Goal: Task Accomplishment & Management: Manage account settings

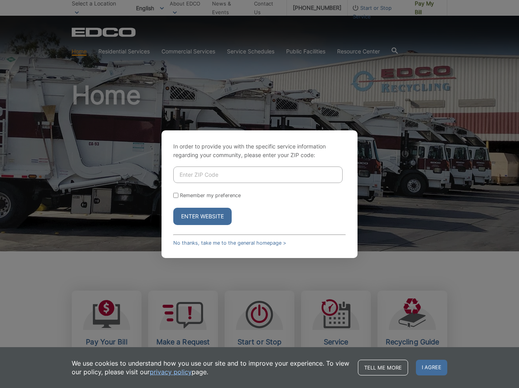
click at [207, 175] on input "Enter ZIP Code" at bounding box center [257, 174] width 169 height 16
type input "92003"
click at [177, 195] on input "Remember my preference" at bounding box center [175, 195] width 5 height 5
checkbox input "true"
click at [208, 216] on button "Enter Website" at bounding box center [202, 216] width 58 height 17
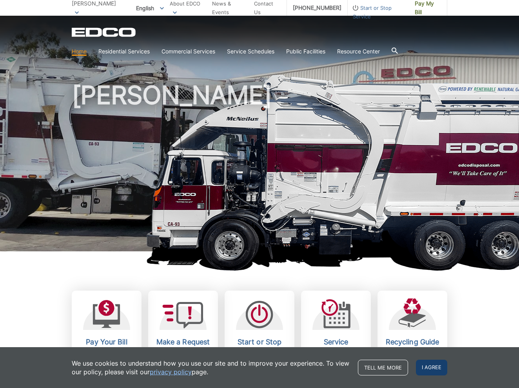
click at [432, 366] on span "I agree" at bounding box center [431, 367] width 31 height 16
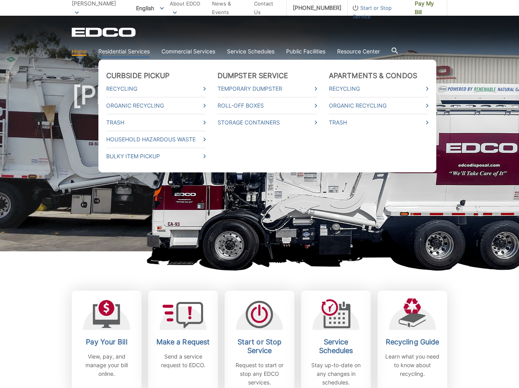
click at [127, 54] on link "Residential Services" at bounding box center [123, 51] width 51 height 9
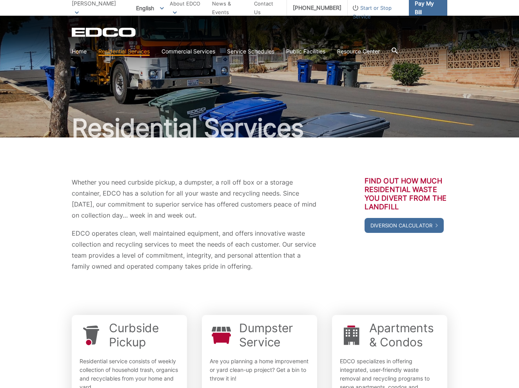
click at [442, 6] on link "Pay My Bill" at bounding box center [428, 8] width 38 height 16
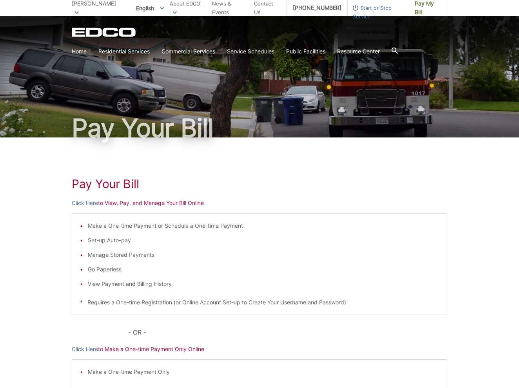
click at [102, 286] on li "View Payment and Billing History" at bounding box center [263, 283] width 351 height 9
click at [84, 204] on link "Click Here" at bounding box center [85, 202] width 26 height 9
